Goal: Information Seeking & Learning: Understand process/instructions

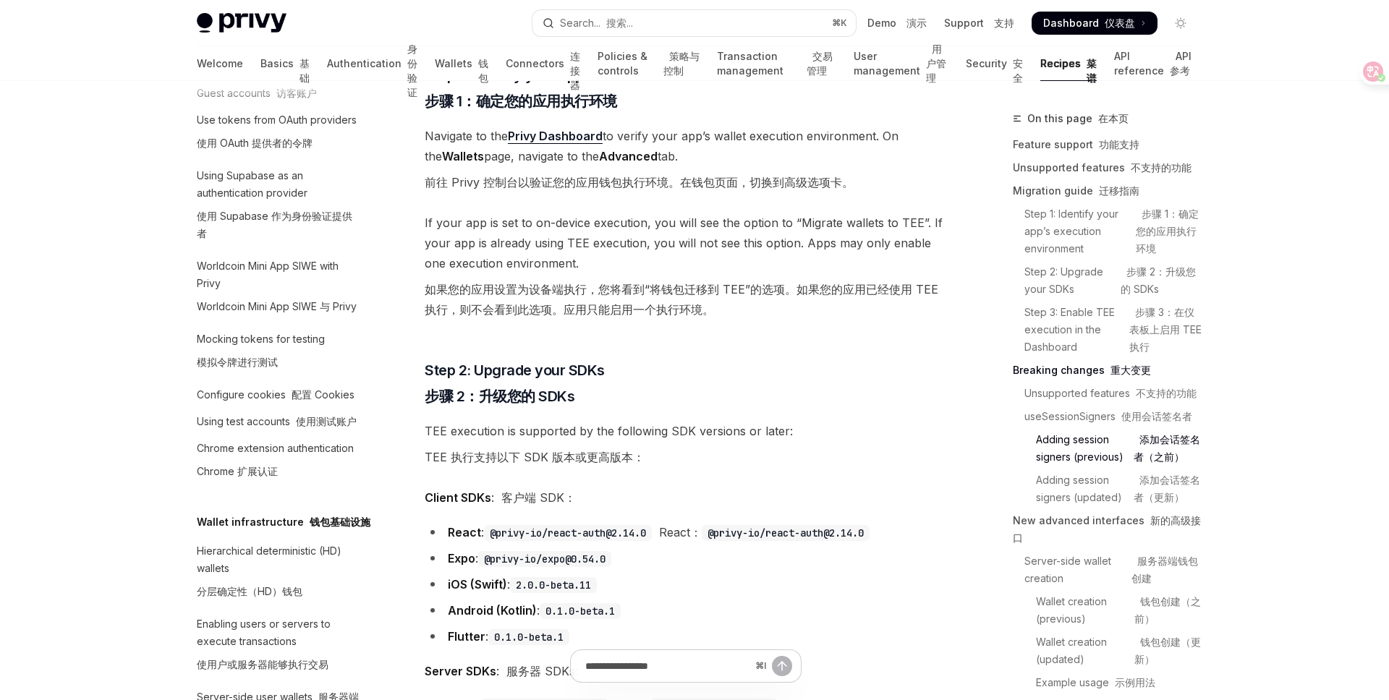
scroll to position [1224, 0]
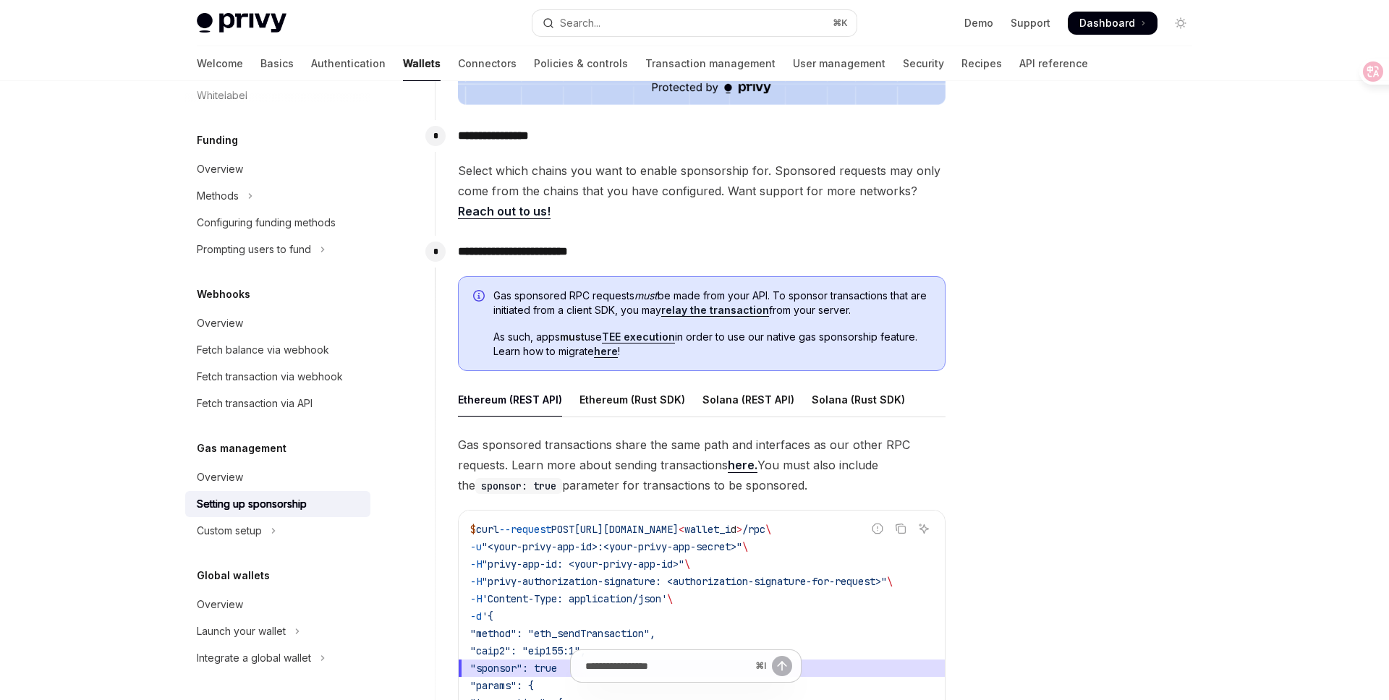
scroll to position [595, 0]
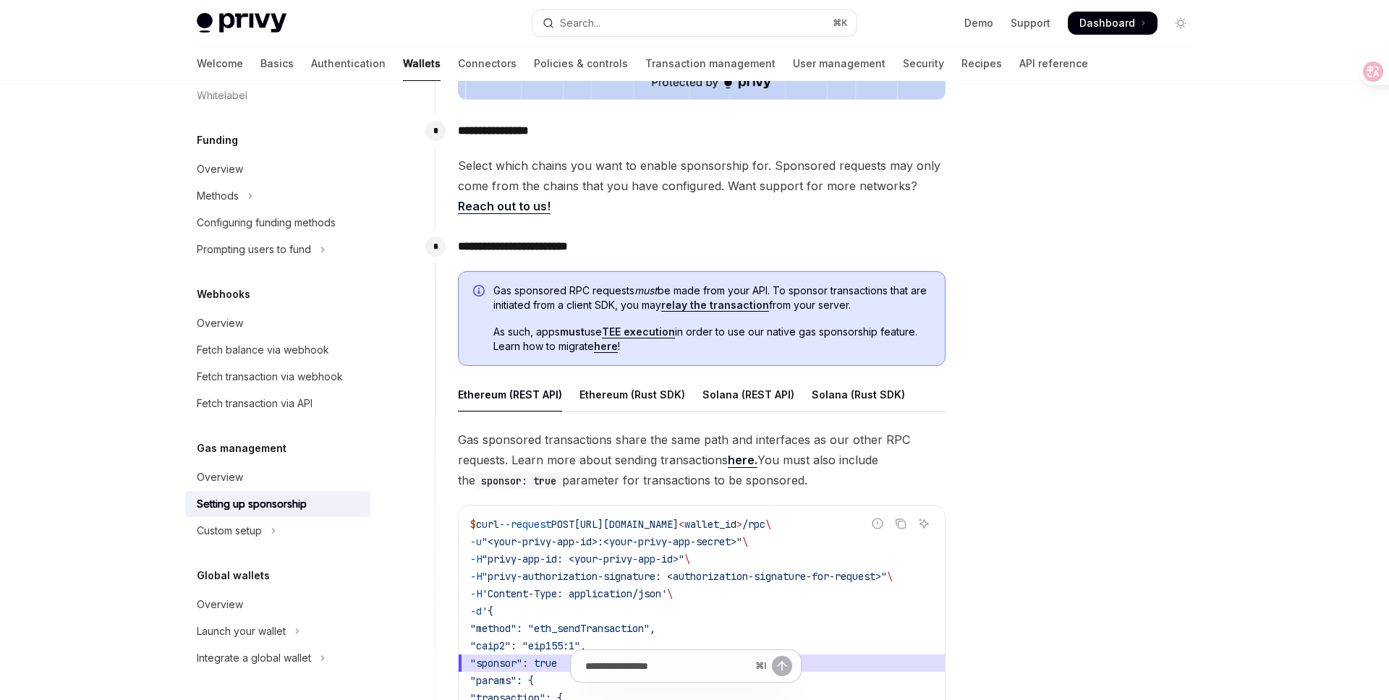
click at [729, 305] on link "relay the transaction" at bounding box center [715, 305] width 108 height 13
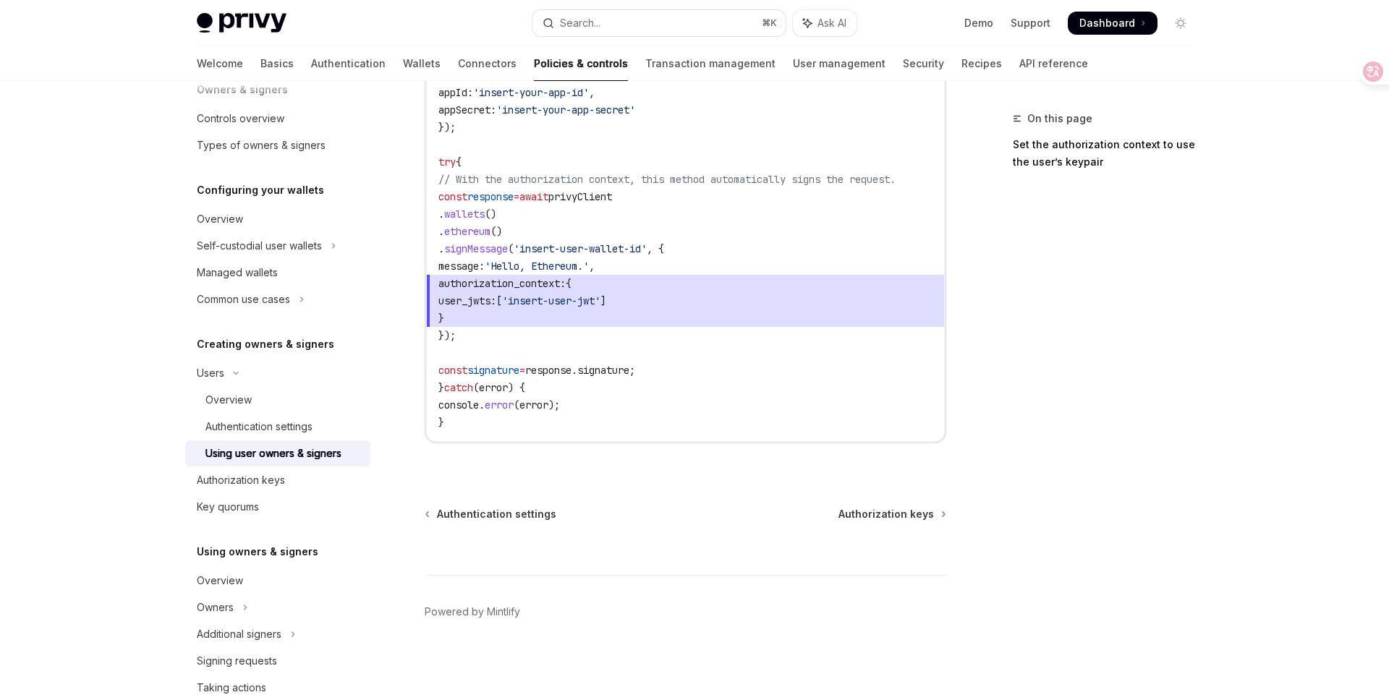
scroll to position [410, 0]
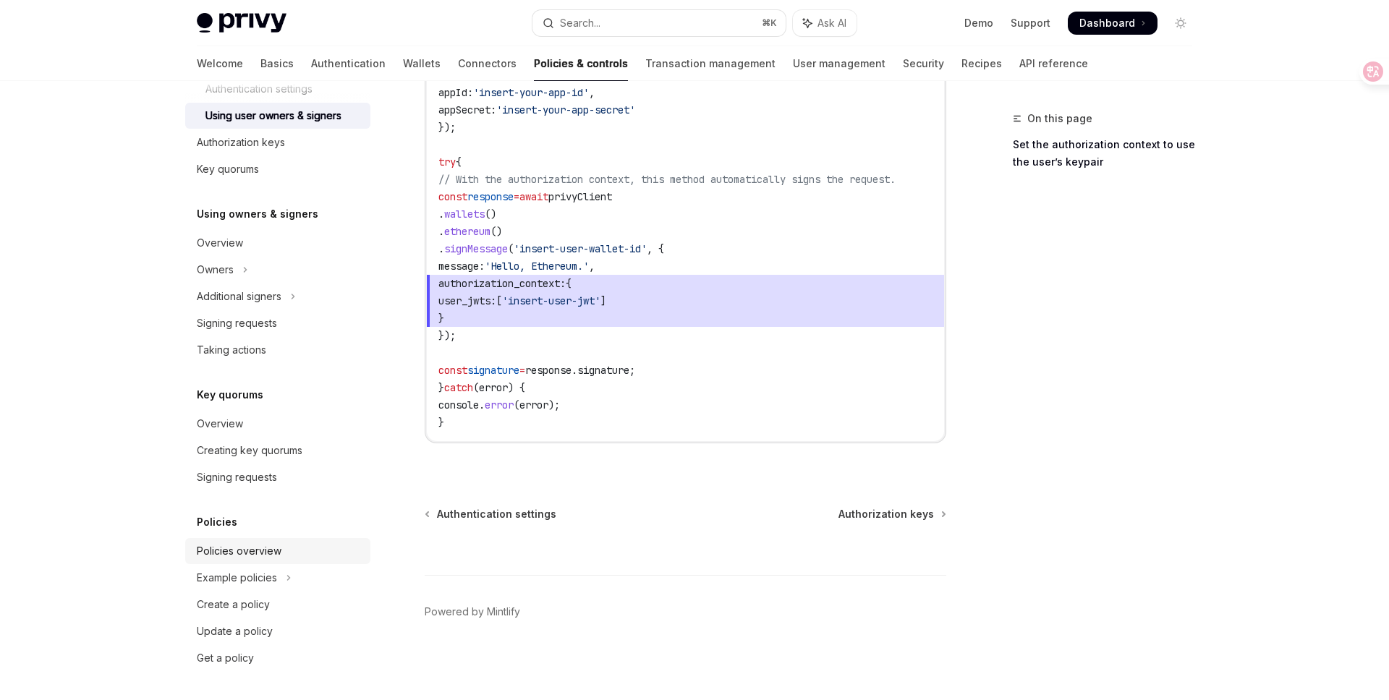
click at [225, 558] on div "Policies overview" at bounding box center [239, 550] width 85 height 17
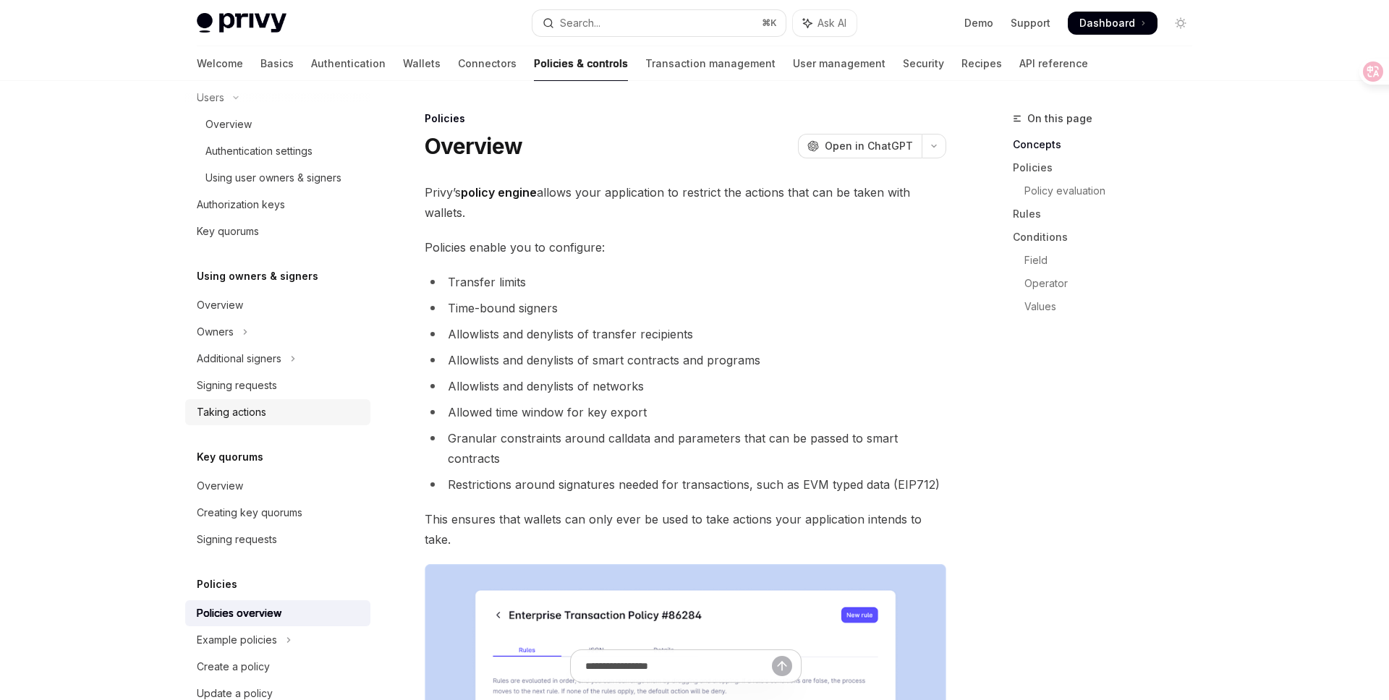
scroll to position [347, 0]
click at [299, 420] on div "Taking actions" at bounding box center [279, 412] width 165 height 17
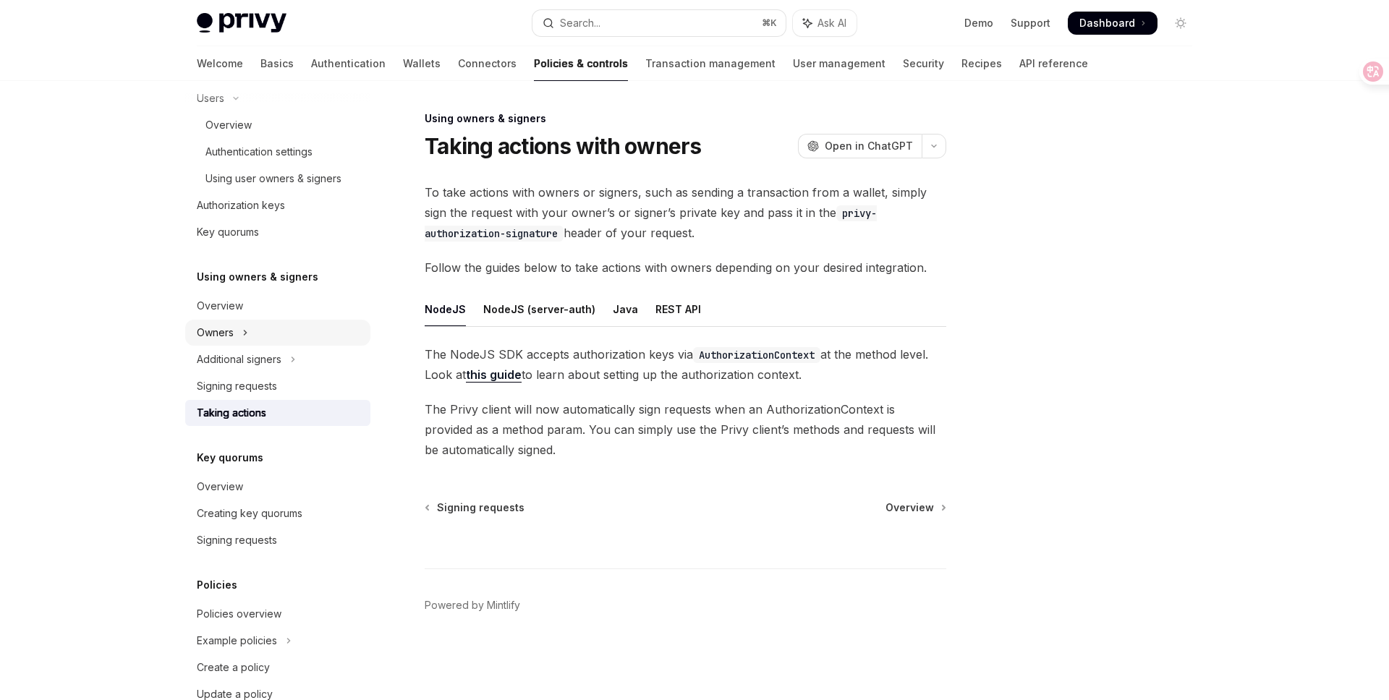
click at [237, 334] on button "Owners" at bounding box center [277, 333] width 185 height 26
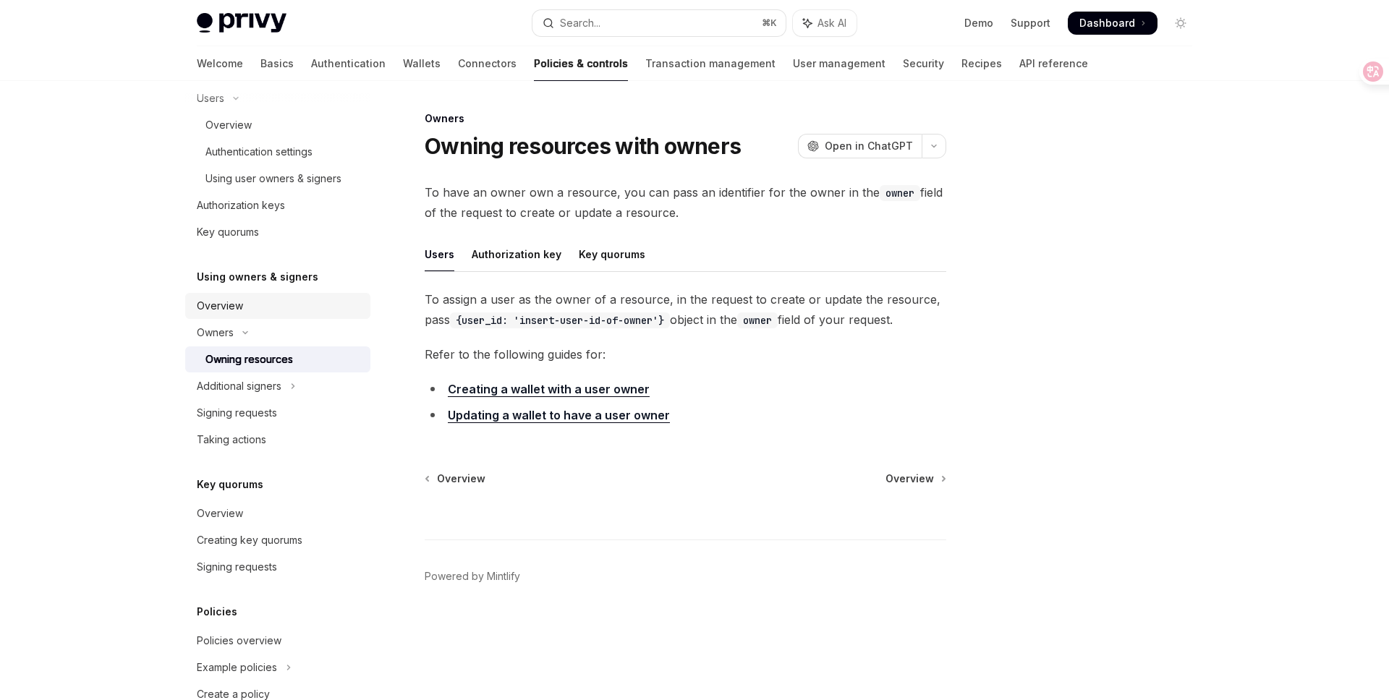
click at [270, 307] on div "Overview" at bounding box center [279, 305] width 165 height 17
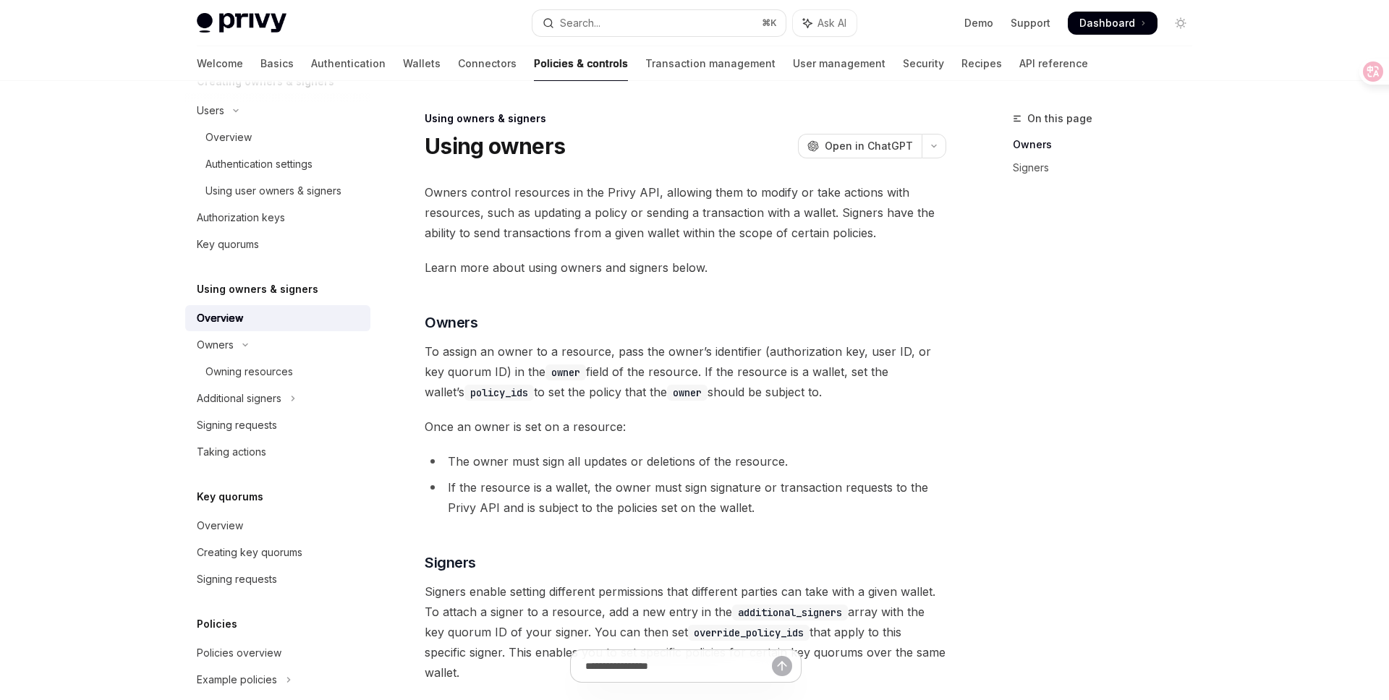
scroll to position [333, 0]
click at [251, 403] on div "Additional signers" at bounding box center [239, 399] width 85 height 17
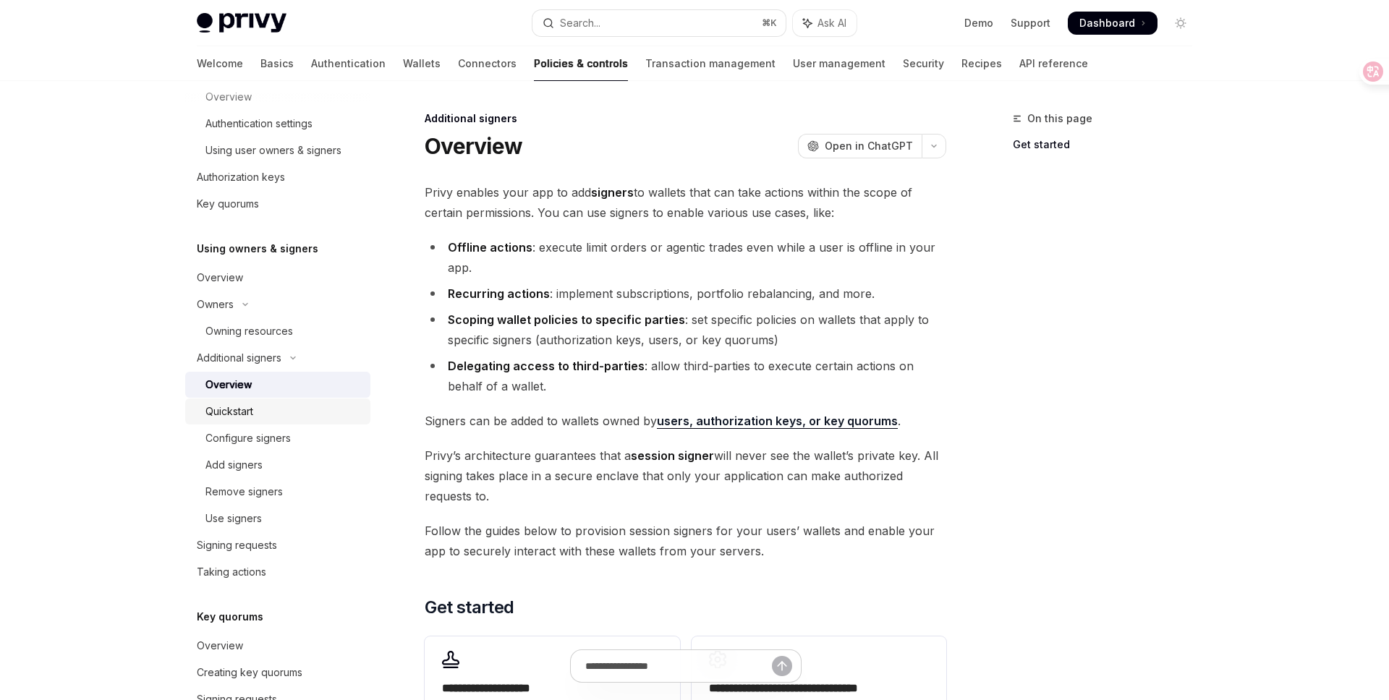
scroll to position [386, 0]
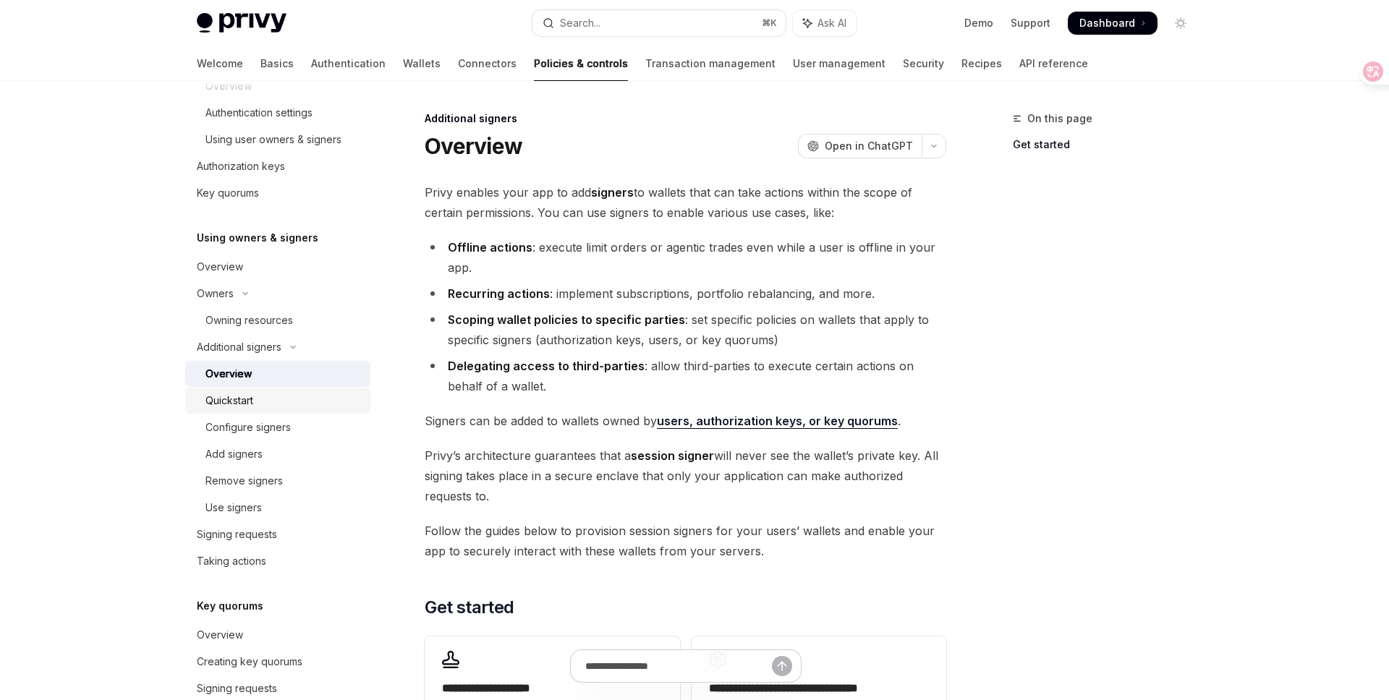
click at [270, 395] on div "Quickstart" at bounding box center [283, 400] width 156 height 17
type textarea "*"
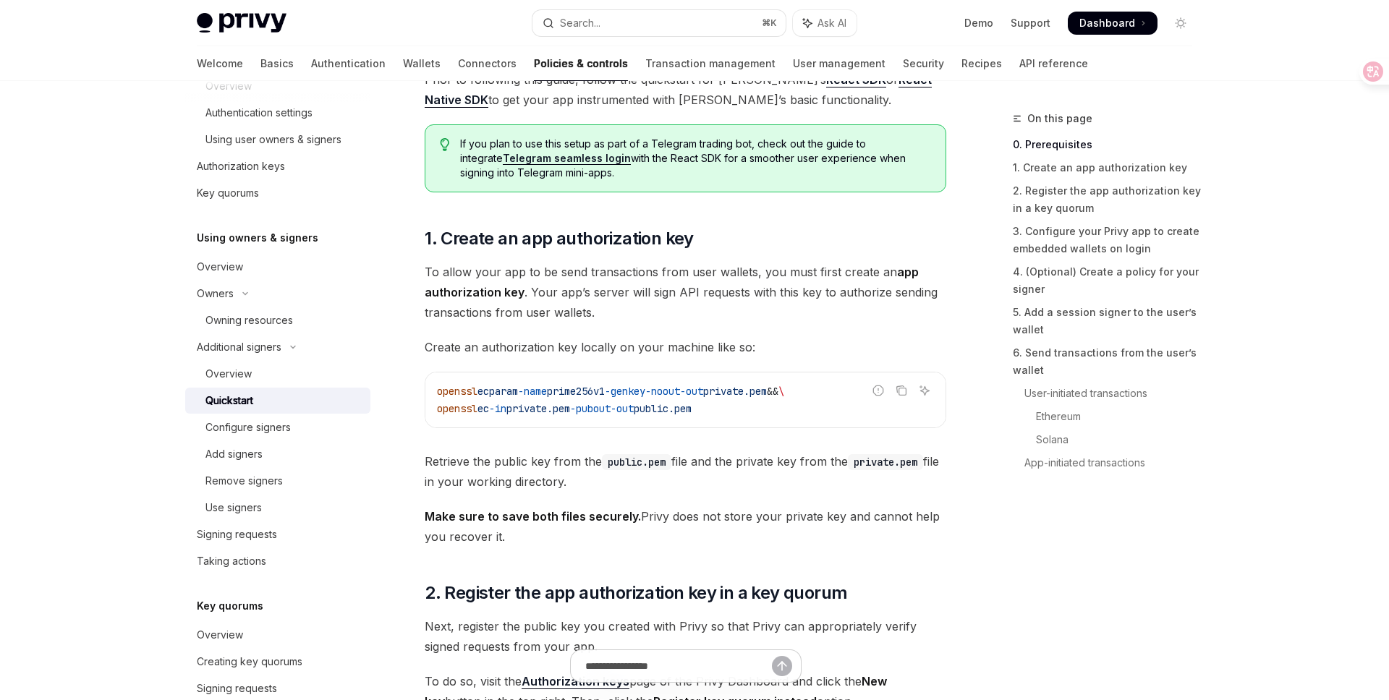
scroll to position [516, 0]
